Goal: Task Accomplishment & Management: Use online tool/utility

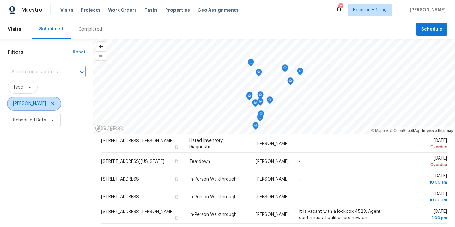
click at [51, 104] on icon at bounding box center [52, 103] width 3 height 3
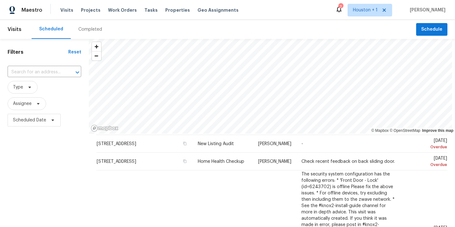
click at [84, 35] on div "Completed" at bounding box center [90, 29] width 39 height 19
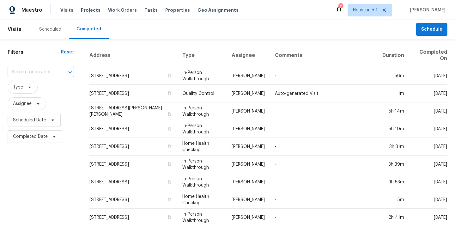
click at [45, 67] on input "text" at bounding box center [32, 72] width 49 height 10
type input "35 em"
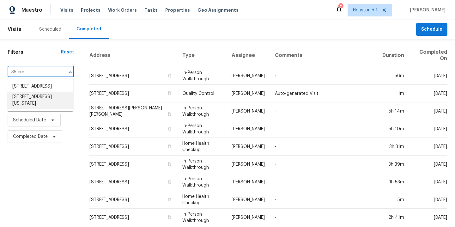
click at [41, 107] on li "[STREET_ADDRESS][US_STATE]" at bounding box center [40, 100] width 66 height 17
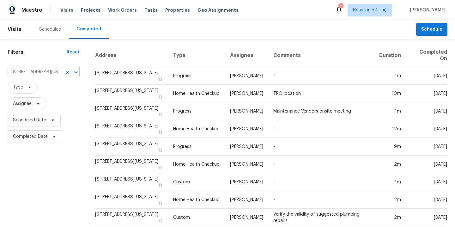
click at [66, 71] on icon "Clear" at bounding box center [68, 72] width 4 height 4
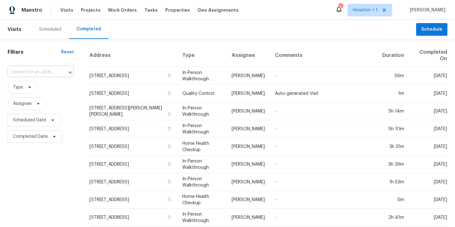
click at [51, 73] on input "text" at bounding box center [32, 72] width 49 height 10
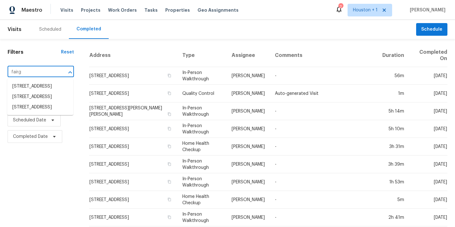
type input "fairgr"
click at [32, 102] on li "[STREET_ADDRESS]" at bounding box center [40, 97] width 66 height 10
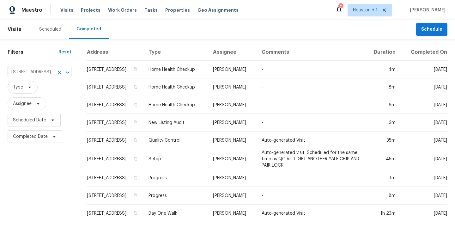
click at [56, 75] on icon "Clear" at bounding box center [59, 72] width 6 height 6
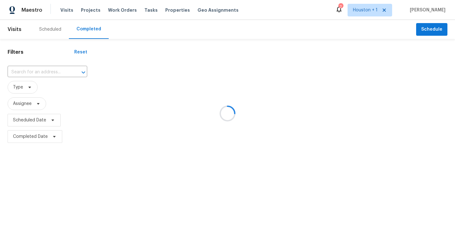
click at [37, 76] on div at bounding box center [227, 113] width 455 height 227
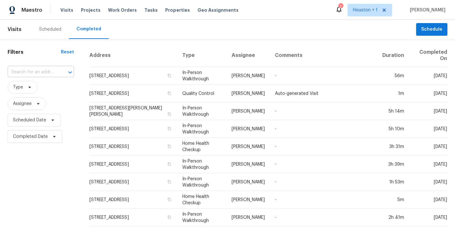
click at [34, 71] on input "text" at bounding box center [32, 72] width 49 height 10
type input "main pl"
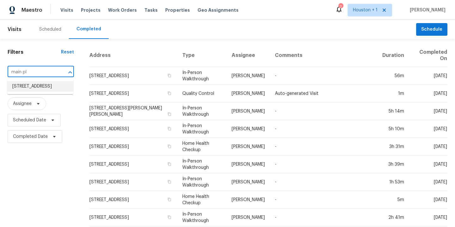
click at [38, 89] on li "[STREET_ADDRESS]" at bounding box center [40, 86] width 66 height 10
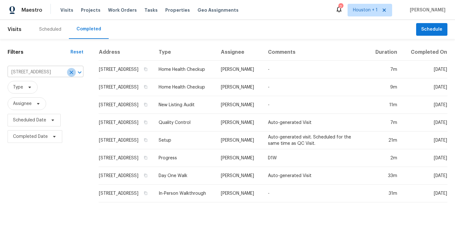
click at [70, 73] on icon "Clear" at bounding box center [72, 72] width 4 height 4
